Goal: Navigation & Orientation: Find specific page/section

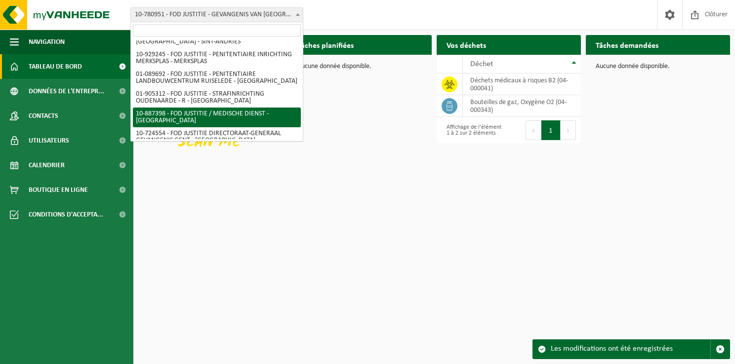
scroll to position [557, 0]
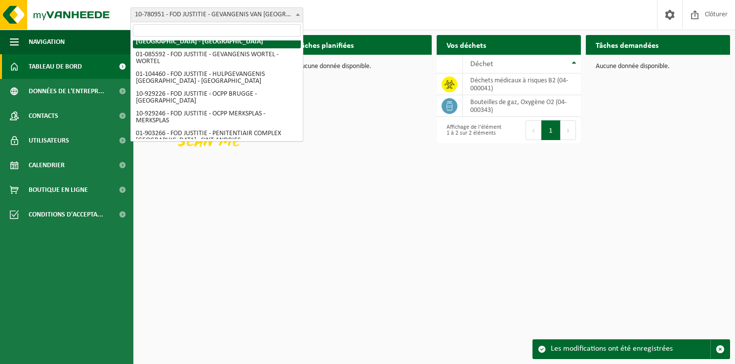
click at [220, 18] on span "10-780951 - FOD JUSTITIE - GEVANGENIS VAN [GEOGRAPHIC_DATA] - [GEOGRAPHIC_DATA]" at bounding box center [217, 15] width 172 height 14
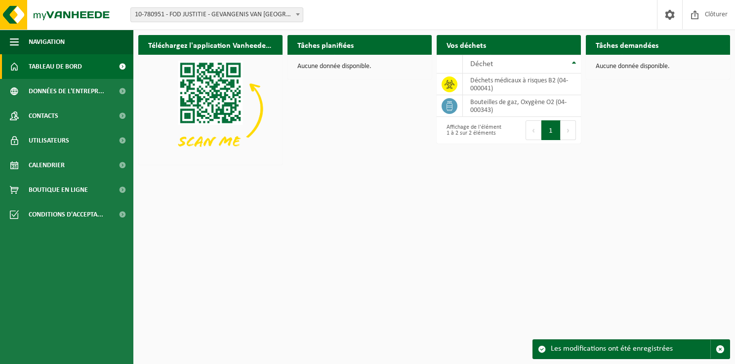
click at [278, 11] on span "10-780951 - FOD JUSTITIE - GEVANGENIS VAN [GEOGRAPHIC_DATA] - [GEOGRAPHIC_DATA]" at bounding box center [217, 15] width 172 height 14
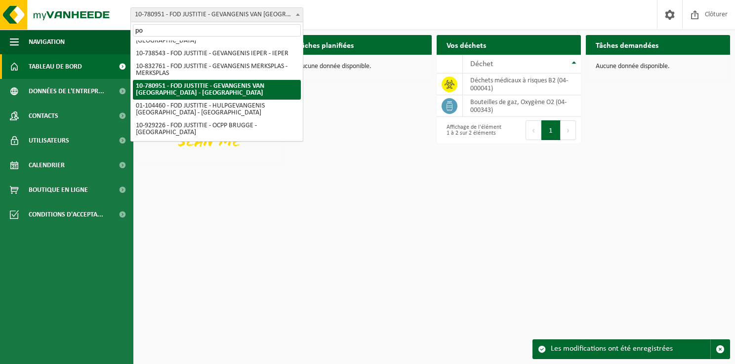
scroll to position [0, 0]
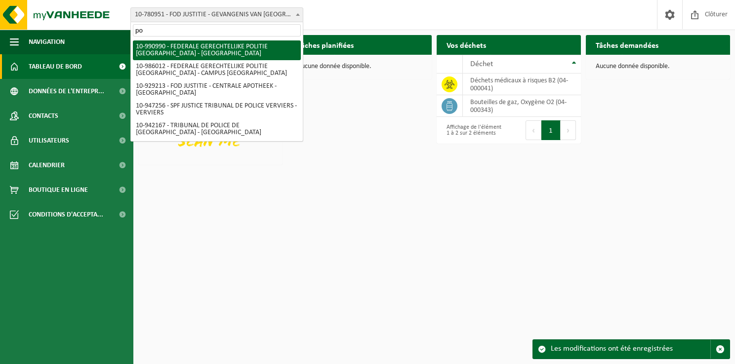
type input "p"
type input "bru"
select select "100401"
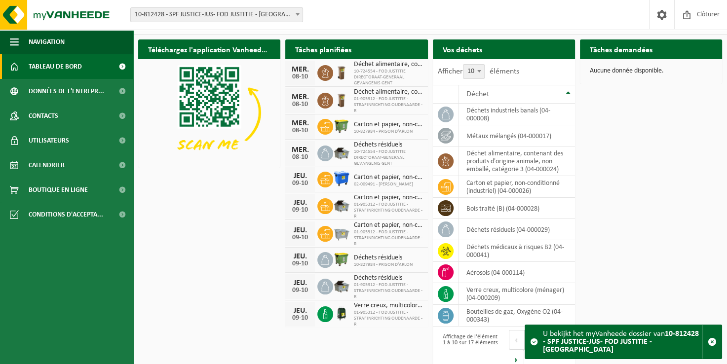
scroll to position [32, 0]
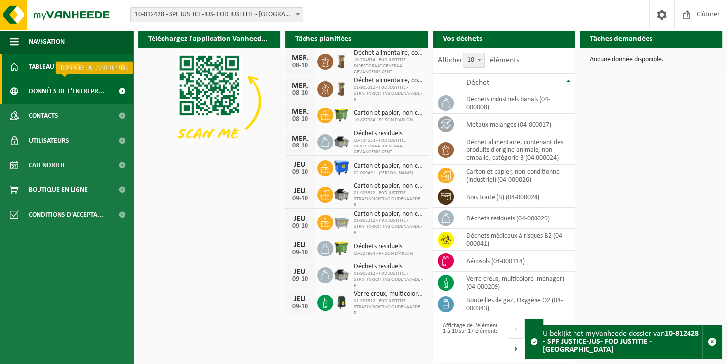
click at [61, 94] on span "Données de l'entrepr..." at bounding box center [67, 91] width 76 height 25
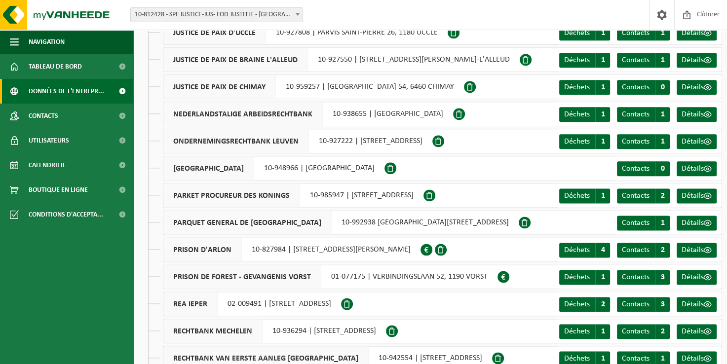
scroll to position [1235, 0]
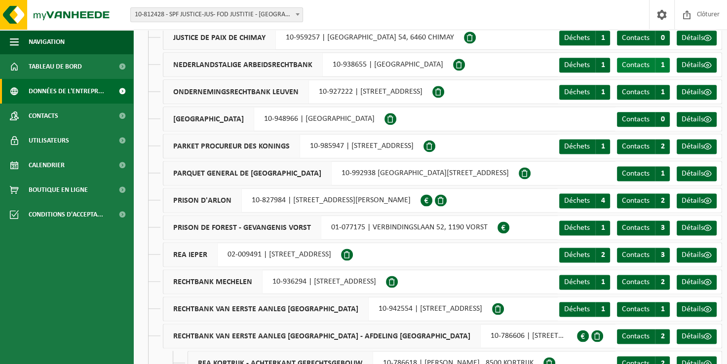
click at [643, 67] on span "Contacts" at bounding box center [636, 65] width 28 height 8
click at [705, 64] on span at bounding box center [708, 65] width 8 height 8
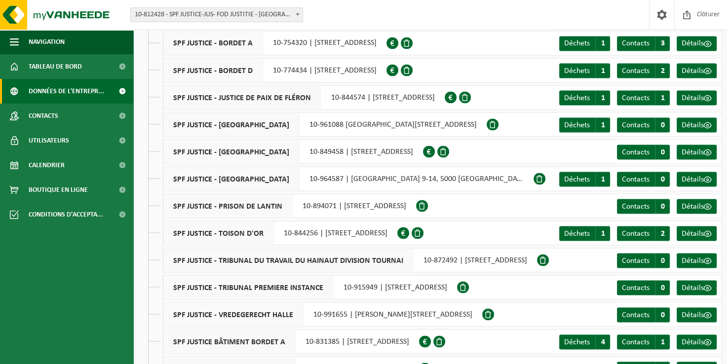
scroll to position [1778, 0]
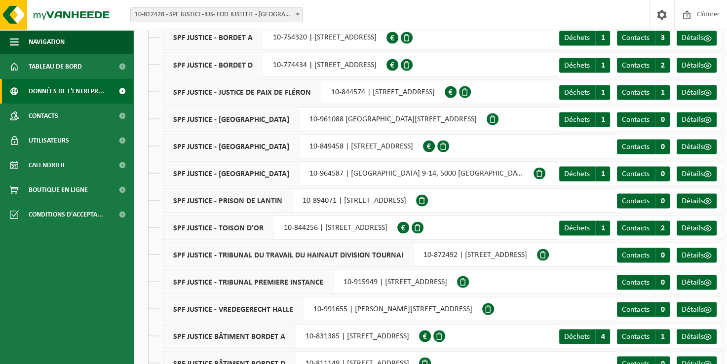
click at [419, 337] on div "SPF JUSTICE BÂTIMENT BORDET A 10-831385 | BOULEVARD WATERLO 115, 1000 BRUXELLES" at bounding box center [291, 336] width 256 height 25
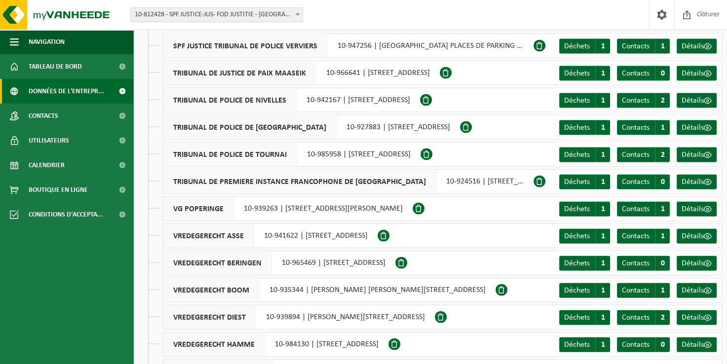
scroll to position [2124, 0]
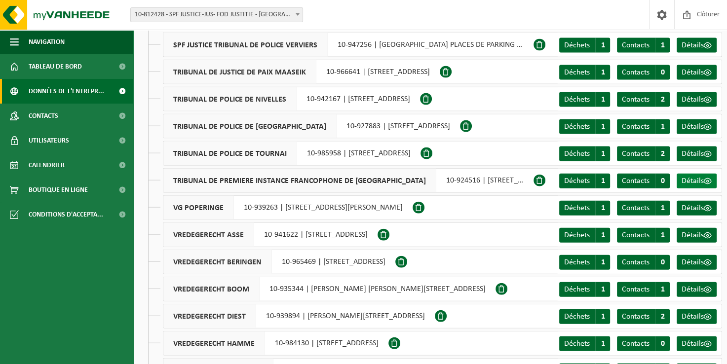
click at [685, 183] on span "Détails" at bounding box center [693, 181] width 22 height 8
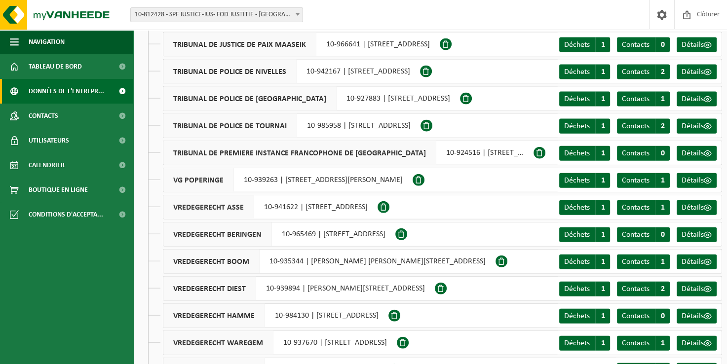
scroll to position [2134, 0]
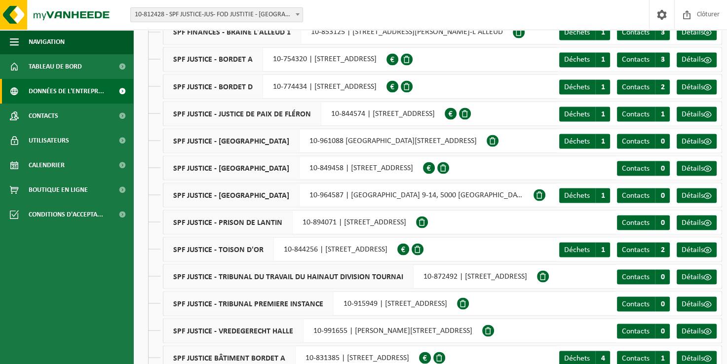
drag, startPoint x: 468, startPoint y: 232, endPoint x: 448, endPoint y: 323, distance: 93.0
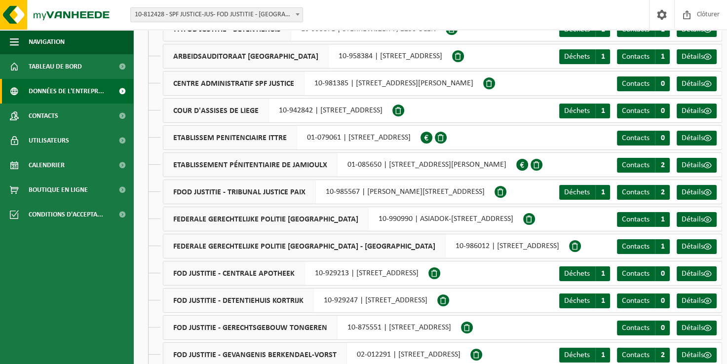
scroll to position [0, 0]
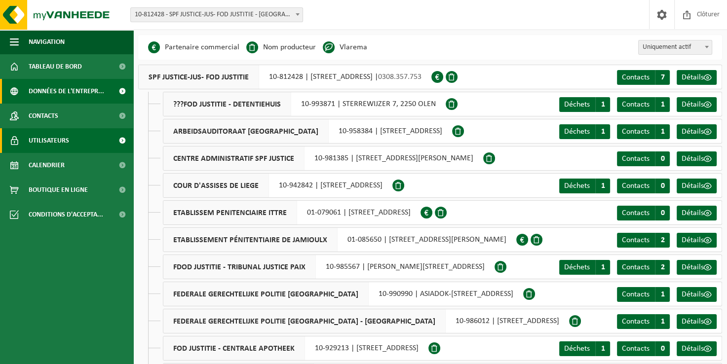
click at [79, 135] on link "Utilisateurs" at bounding box center [66, 140] width 133 height 25
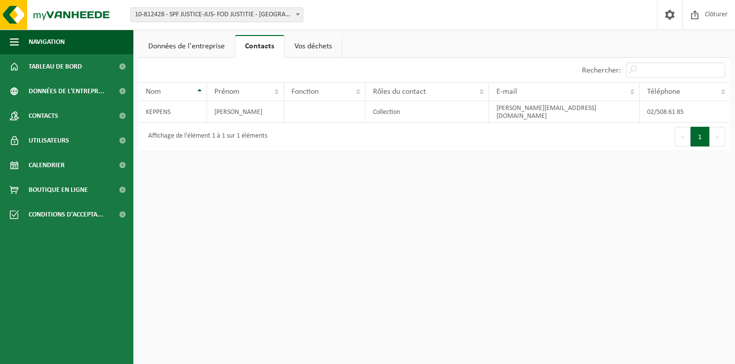
click at [298, 47] on link "Vos déchets" at bounding box center [312, 46] width 57 height 23
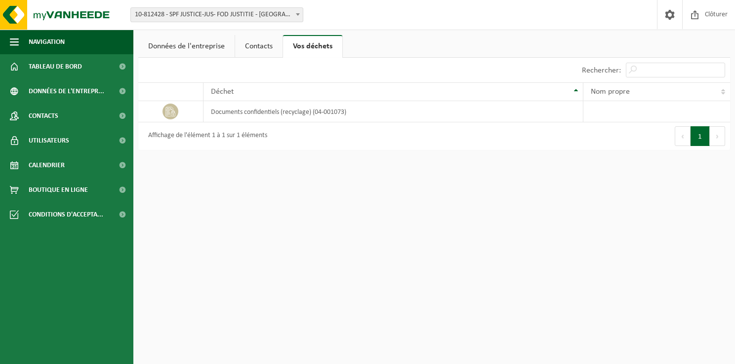
click at [192, 39] on link "Données de l'entreprise" at bounding box center [186, 46] width 96 height 23
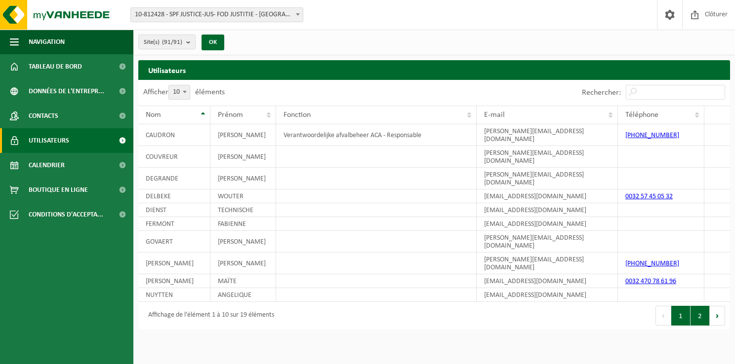
click at [699, 306] on button "2" at bounding box center [699, 316] width 19 height 20
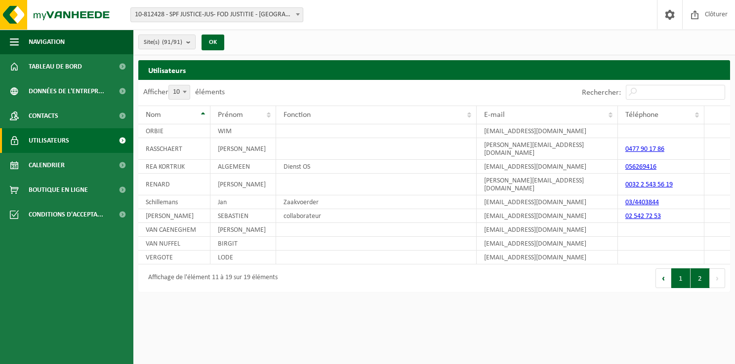
click at [674, 269] on button "1" at bounding box center [680, 279] width 19 height 20
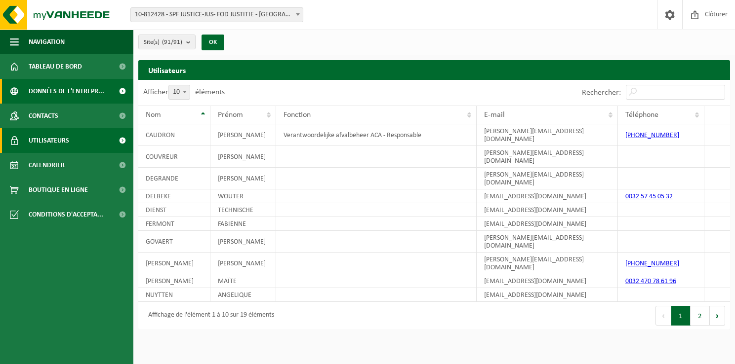
click at [59, 90] on span "Données de l'entrepr..." at bounding box center [67, 91] width 76 height 25
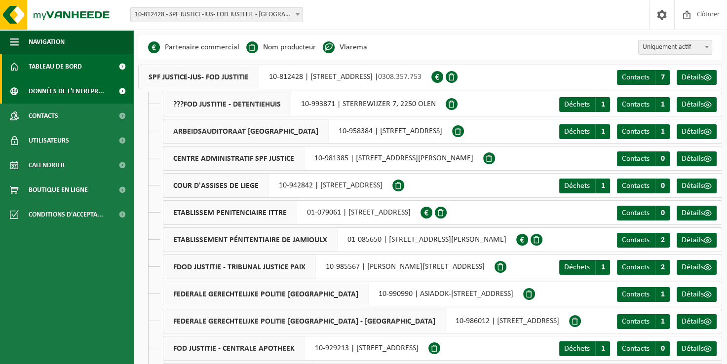
click at [72, 72] on span "Tableau de bord" at bounding box center [55, 66] width 53 height 25
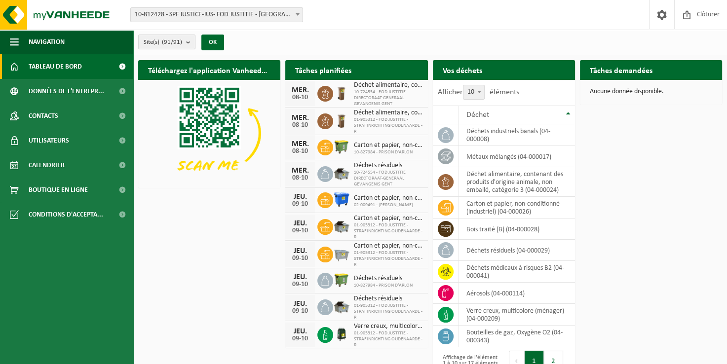
click at [189, 38] on b "submit" at bounding box center [190, 42] width 9 height 14
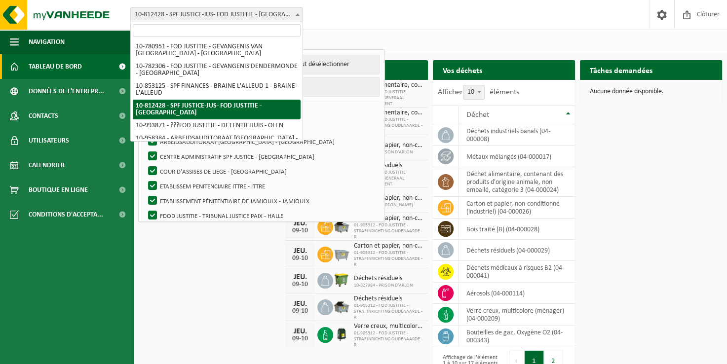
click at [196, 13] on span "10-812428 - SPF JUSTICE-JUS- FOD JUSTITIE - [GEOGRAPHIC_DATA]" at bounding box center [217, 15] width 172 height 14
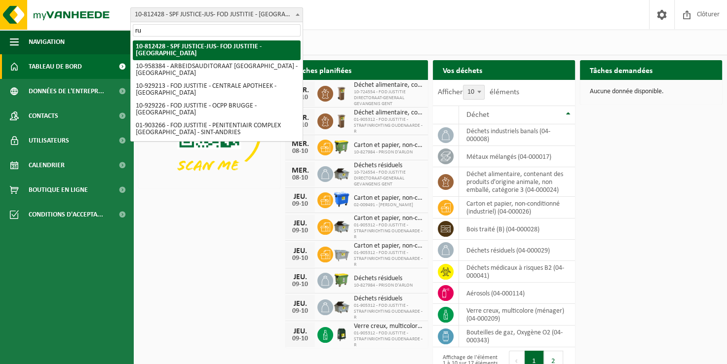
type input "r"
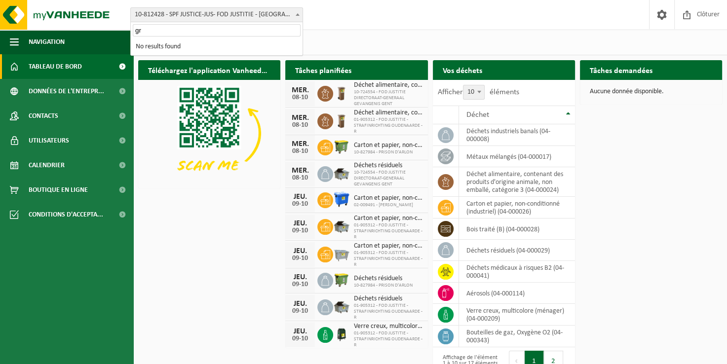
type input "g"
